Goal: Task Accomplishment & Management: Use online tool/utility

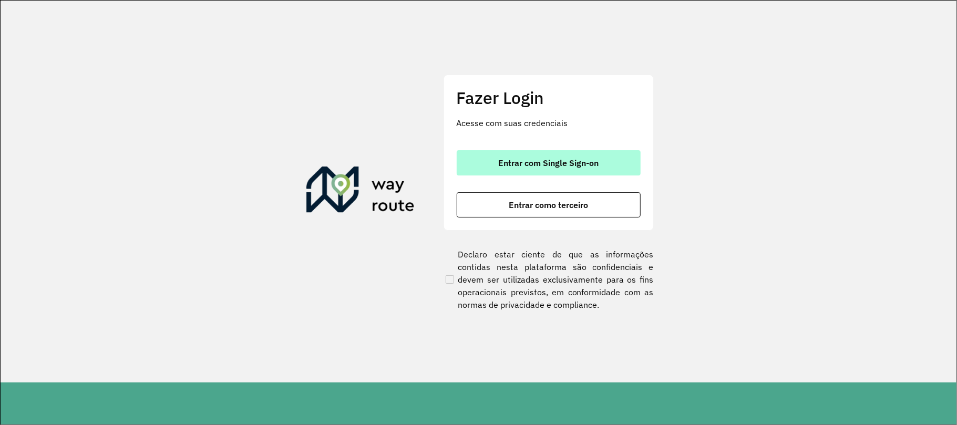
click at [604, 158] on button "Entrar com Single Sign-on" at bounding box center [549, 162] width 184 height 25
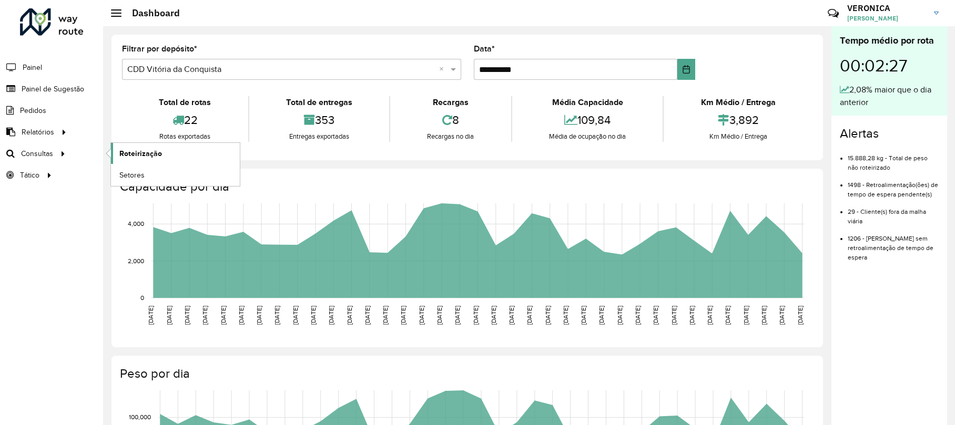
click at [141, 149] on span "Roteirização" at bounding box center [140, 153] width 43 height 11
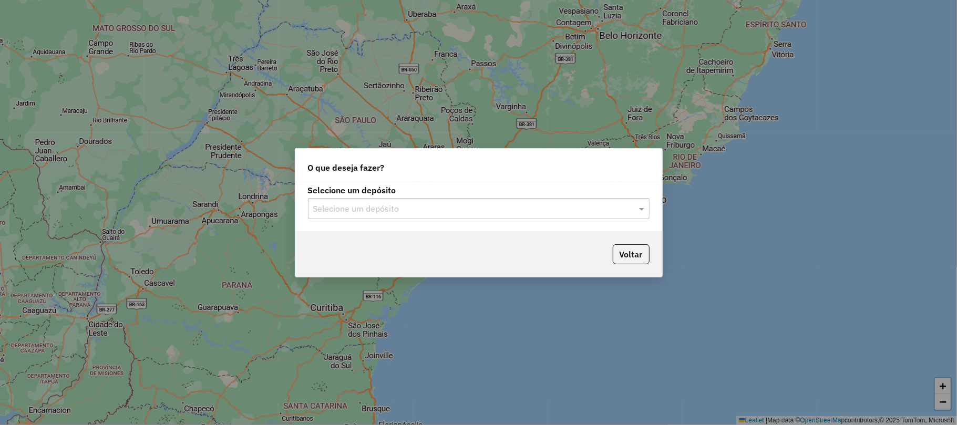
click at [426, 210] on input "text" at bounding box center [468, 209] width 310 height 13
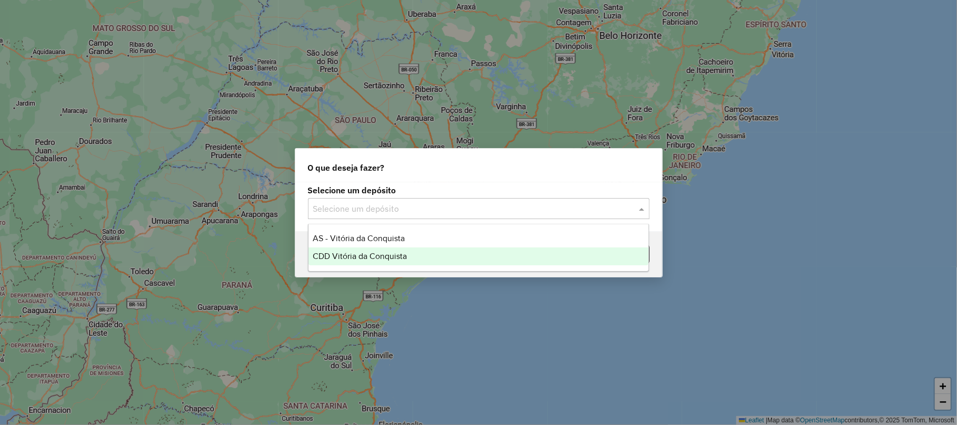
click at [432, 257] on div "CDD Vitória da Conquista" at bounding box center [479, 257] width 340 height 18
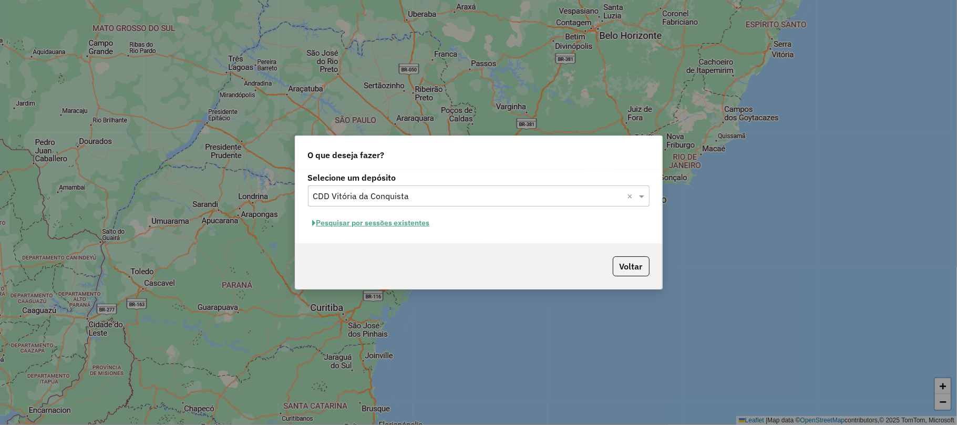
click at [406, 219] on button "Pesquisar por sessões existentes" at bounding box center [371, 223] width 127 height 16
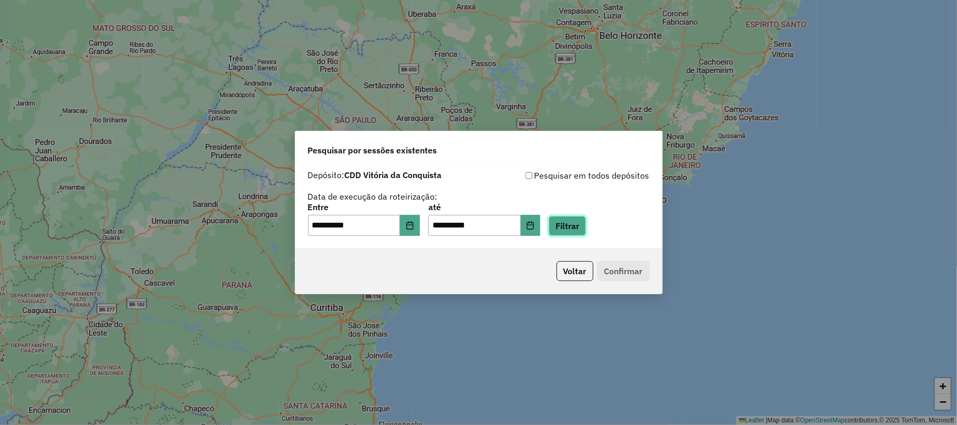
click at [586, 223] on button "Filtrar" at bounding box center [567, 226] width 37 height 20
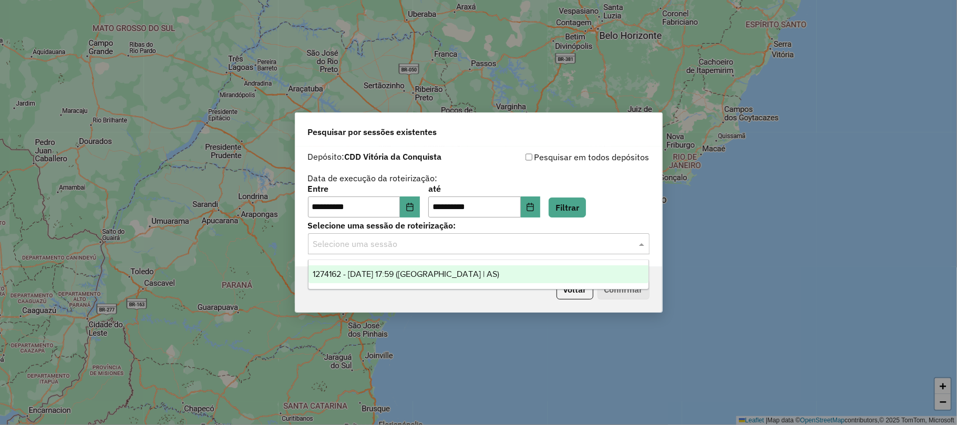
click at [498, 247] on input "text" at bounding box center [468, 244] width 310 height 13
click at [474, 279] on div "1274162 - [DATE] 17:59 ([GEOGRAPHIC_DATA] | AS)" at bounding box center [479, 274] width 340 height 18
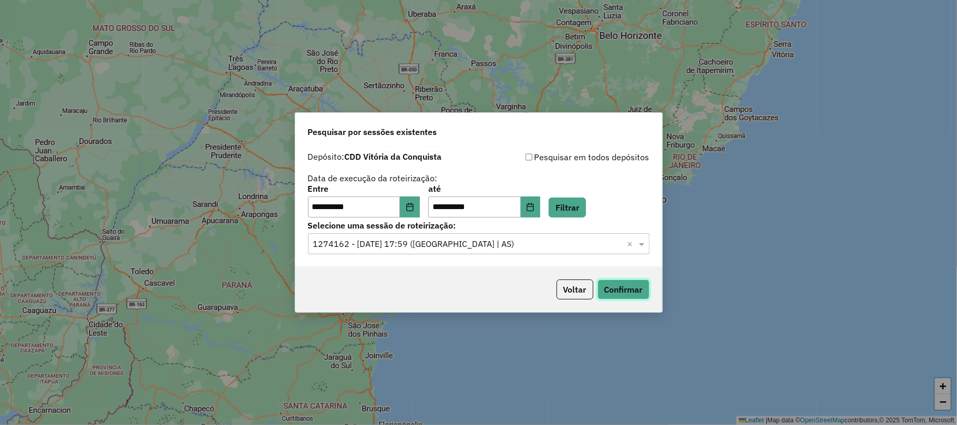
click at [625, 289] on button "Confirmar" at bounding box center [624, 290] width 52 height 20
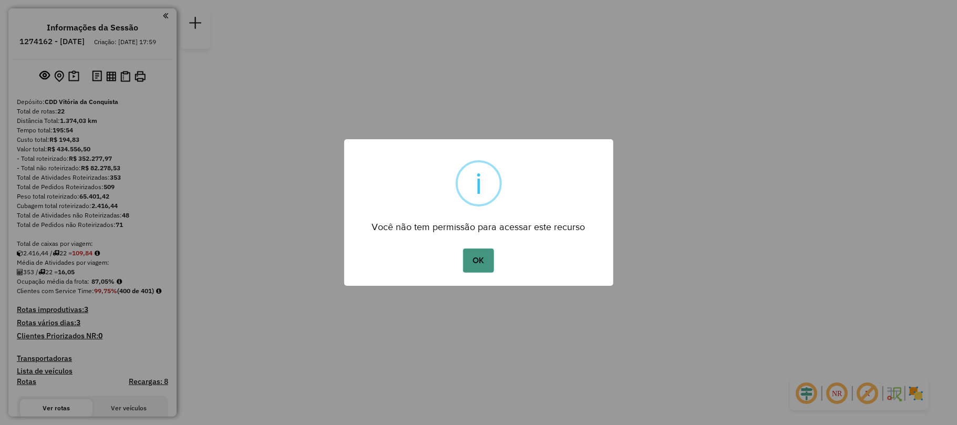
click at [480, 261] on button "OK" at bounding box center [478, 261] width 31 height 24
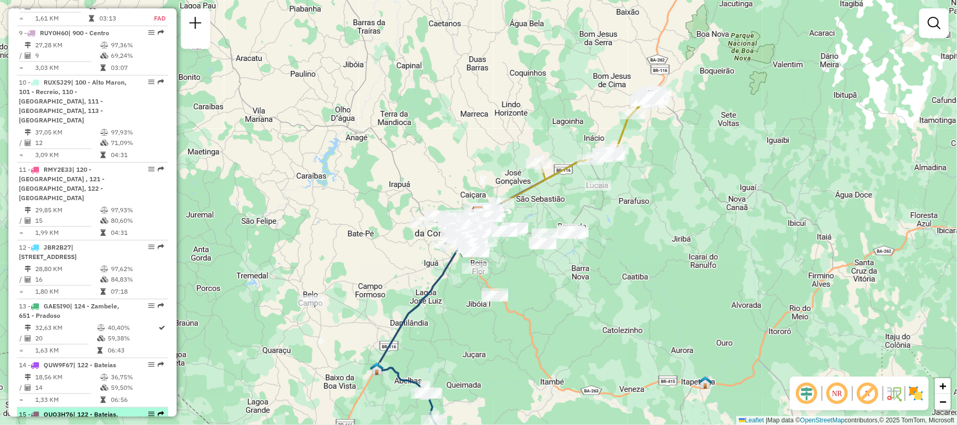
scroll to position [1051, 0]
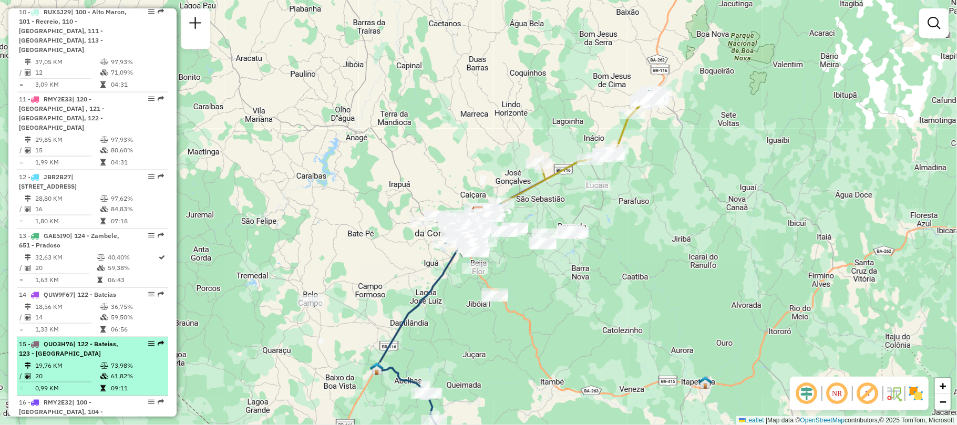
click at [89, 361] on td "19,76 KM" at bounding box center [67, 366] width 65 height 11
select select "**********"
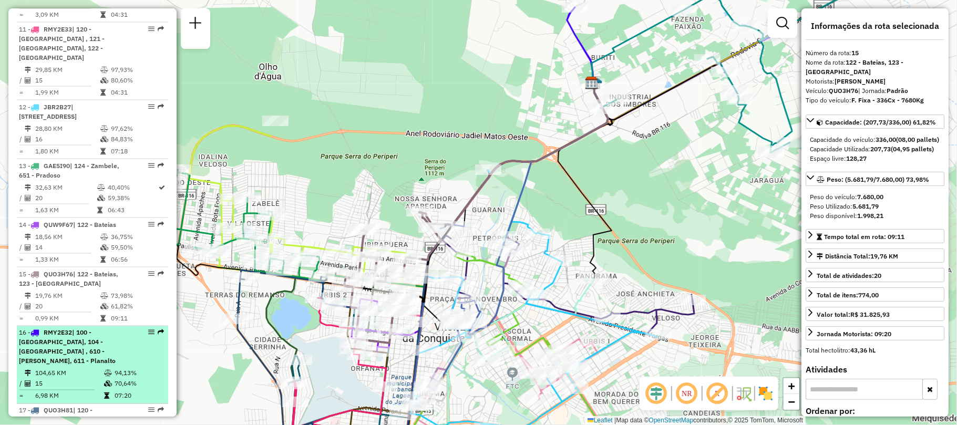
scroll to position [1191, 0]
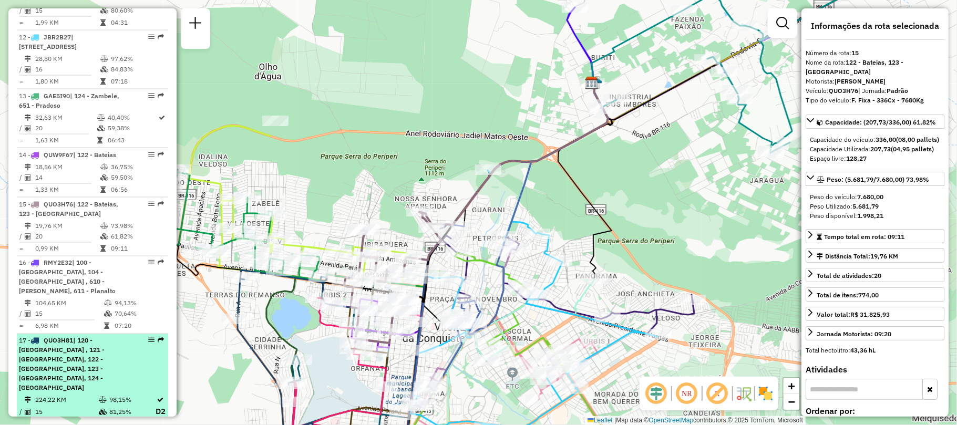
click at [77, 336] on div "17 - QUO3H81 | 120 - Patagónia , 121 - Patagônia, 122 - Bateias, 123 - Ibirapue…" at bounding box center [74, 364] width 111 height 57
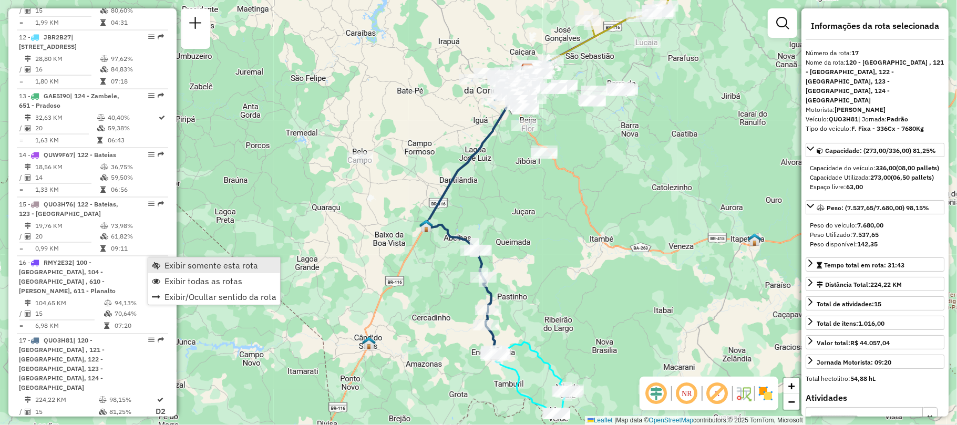
click at [160, 263] on span "Exibir somente esta rota" at bounding box center [156, 265] width 8 height 8
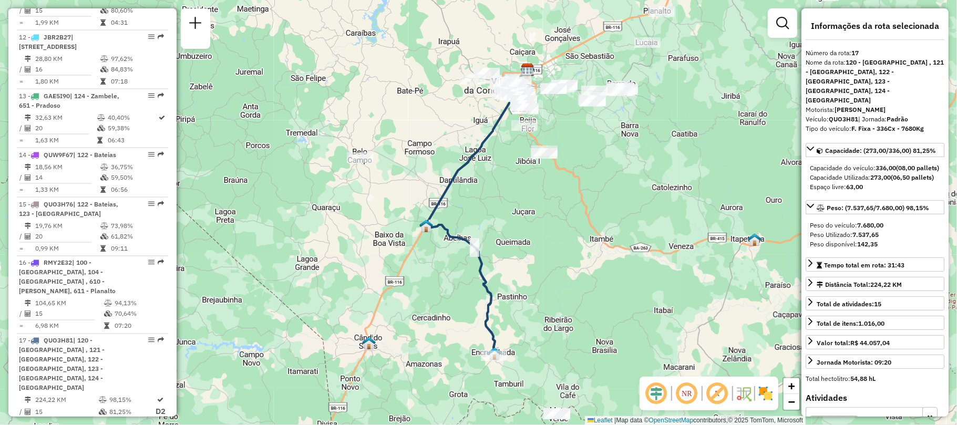
click at [654, 393] on em at bounding box center [656, 393] width 25 height 25
click at [694, 394] on em at bounding box center [686, 393] width 25 height 25
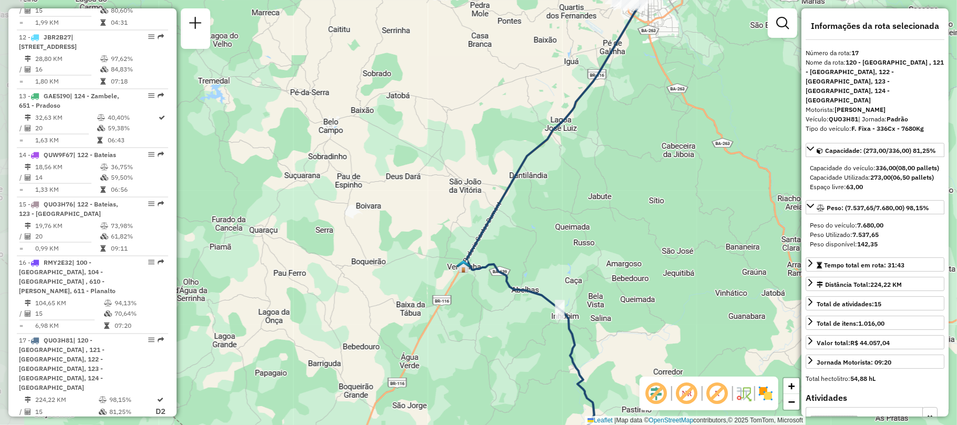
drag, startPoint x: 289, startPoint y: 145, endPoint x: 694, endPoint y: 160, distance: 405.0
click at [694, 160] on div "Janela de atendimento Grade de atendimento Capacidade Transportadoras Veículos …" at bounding box center [478, 212] width 957 height 425
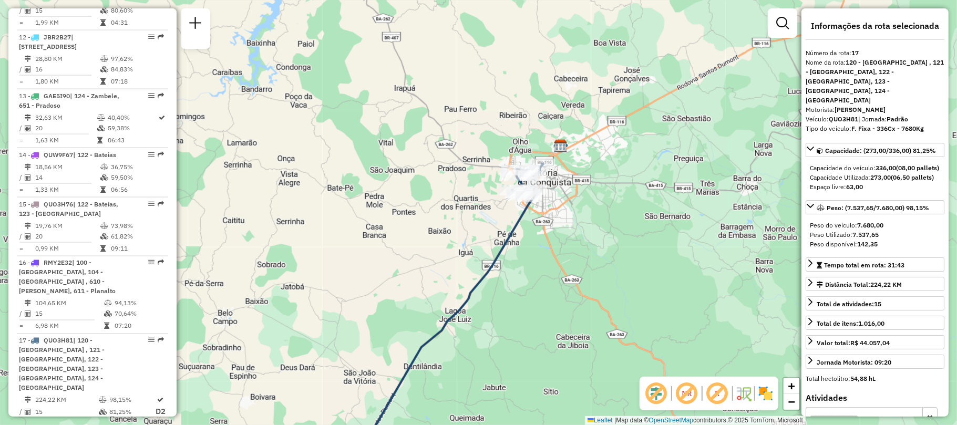
drag, startPoint x: 640, startPoint y: 108, endPoint x: 482, endPoint y: 192, distance: 179.2
click at [534, 299] on div "Janela de atendimento Grade de atendimento Capacidade Transportadoras Veículos …" at bounding box center [478, 212] width 957 height 425
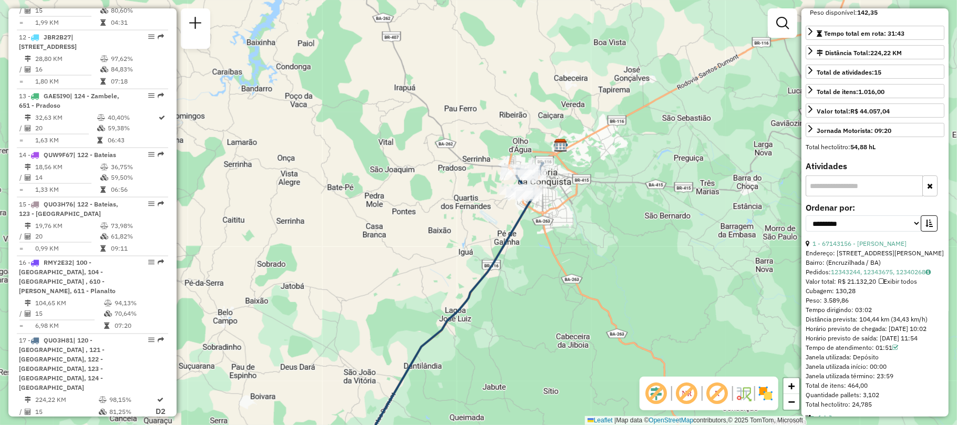
scroll to position [0, 0]
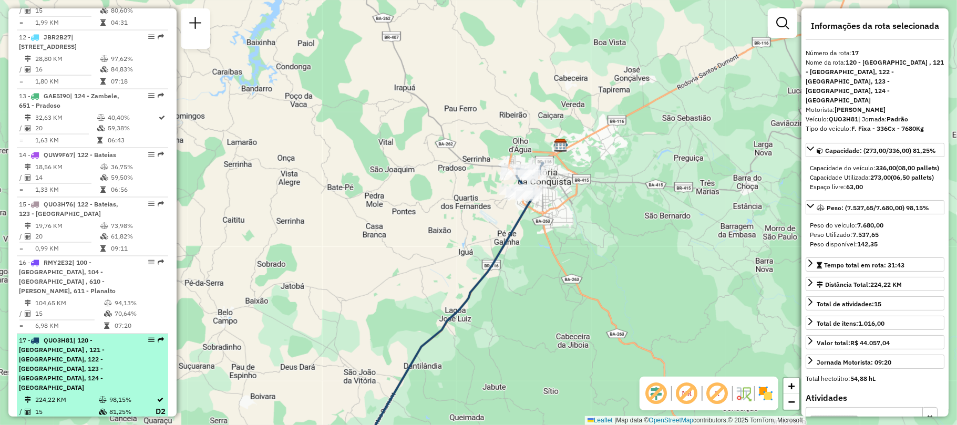
click at [67, 337] on span "| 120 - Patagónia , 121 - Patagônia, 122 - Bateias, 123 - Ibirapuera, 124 - Zam…" at bounding box center [62, 364] width 86 height 55
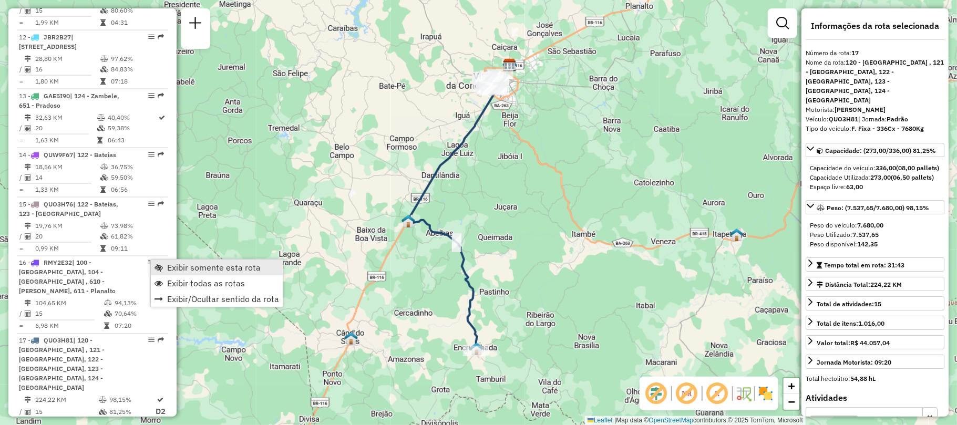
click at [172, 263] on span "Exibir somente esta rota" at bounding box center [214, 267] width 94 height 8
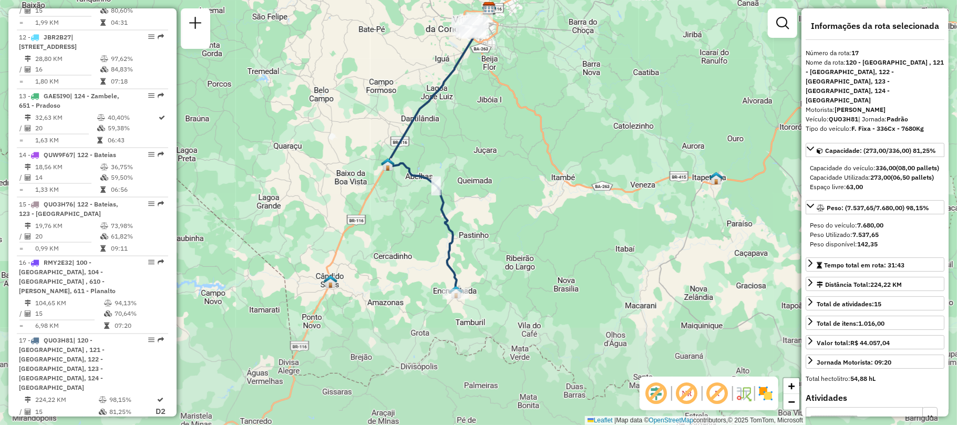
drag, startPoint x: 545, startPoint y: 367, endPoint x: 524, endPoint y: 244, distance: 124.9
click at [524, 244] on div "Janela de atendimento Grade de atendimento Capacidade Transportadoras Veículos …" at bounding box center [478, 212] width 957 height 425
